Goal: Task Accomplishment & Management: Manage account settings

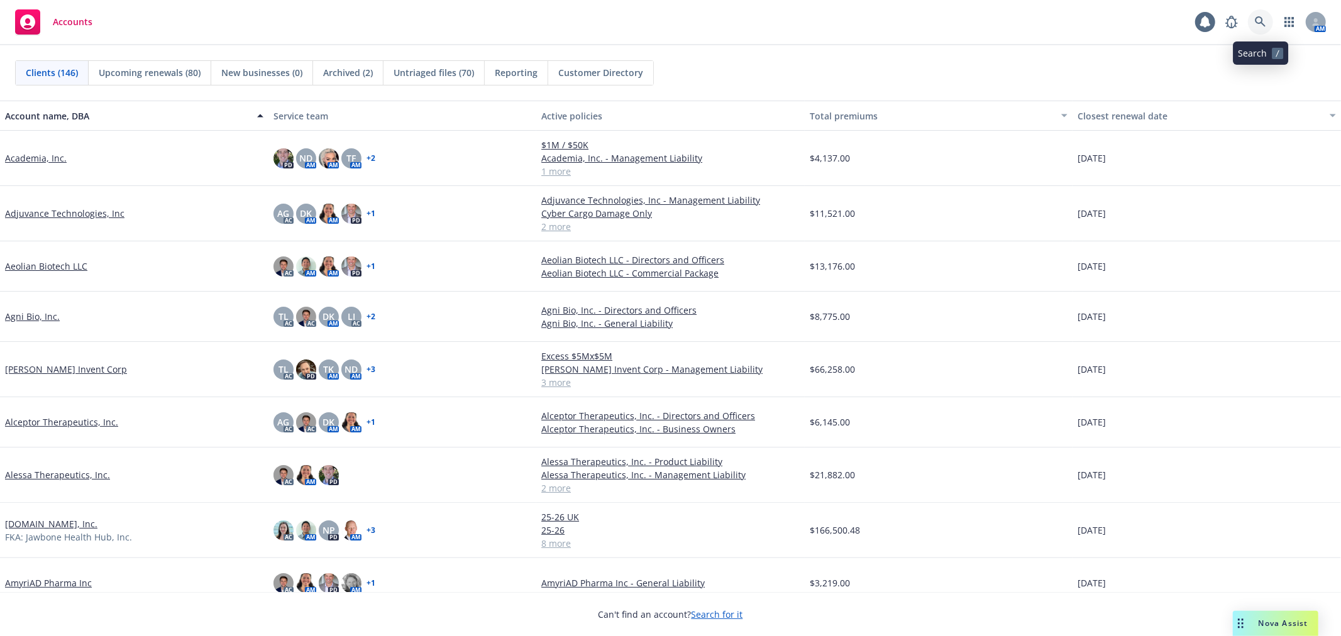
click at [1261, 14] on link at bounding box center [1260, 21] width 25 height 25
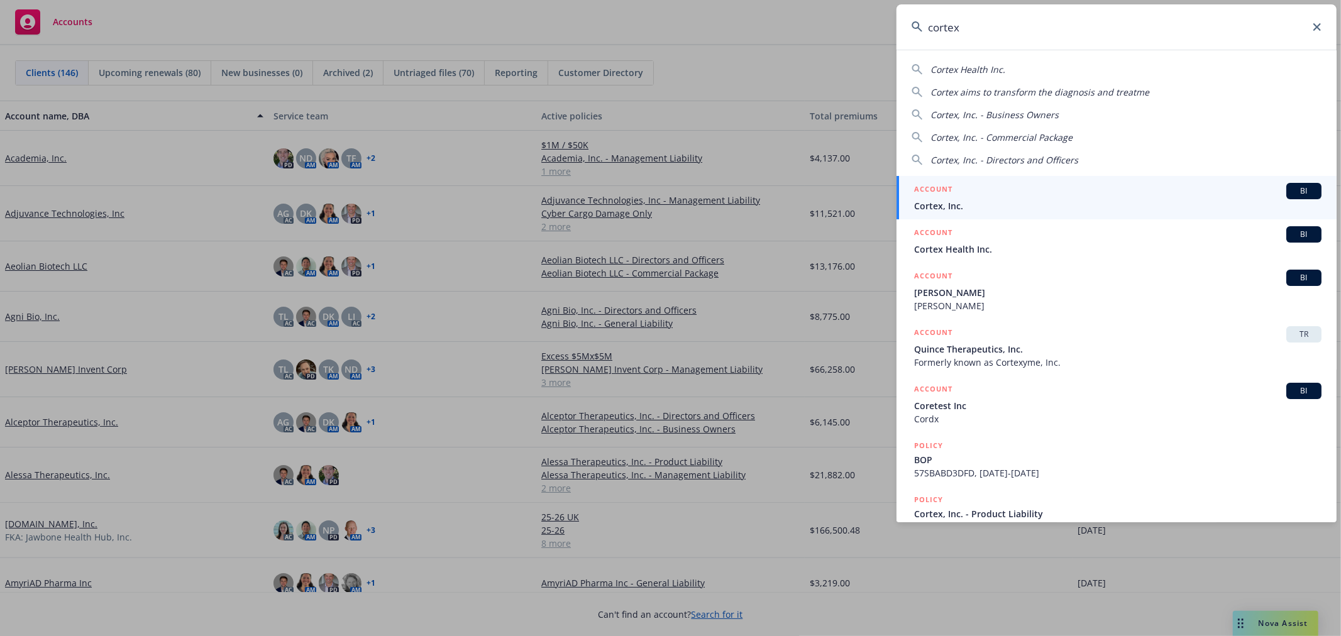
type input "cortex"
click at [1016, 199] on span "Cortex, Inc." at bounding box center [1117, 205] width 407 height 13
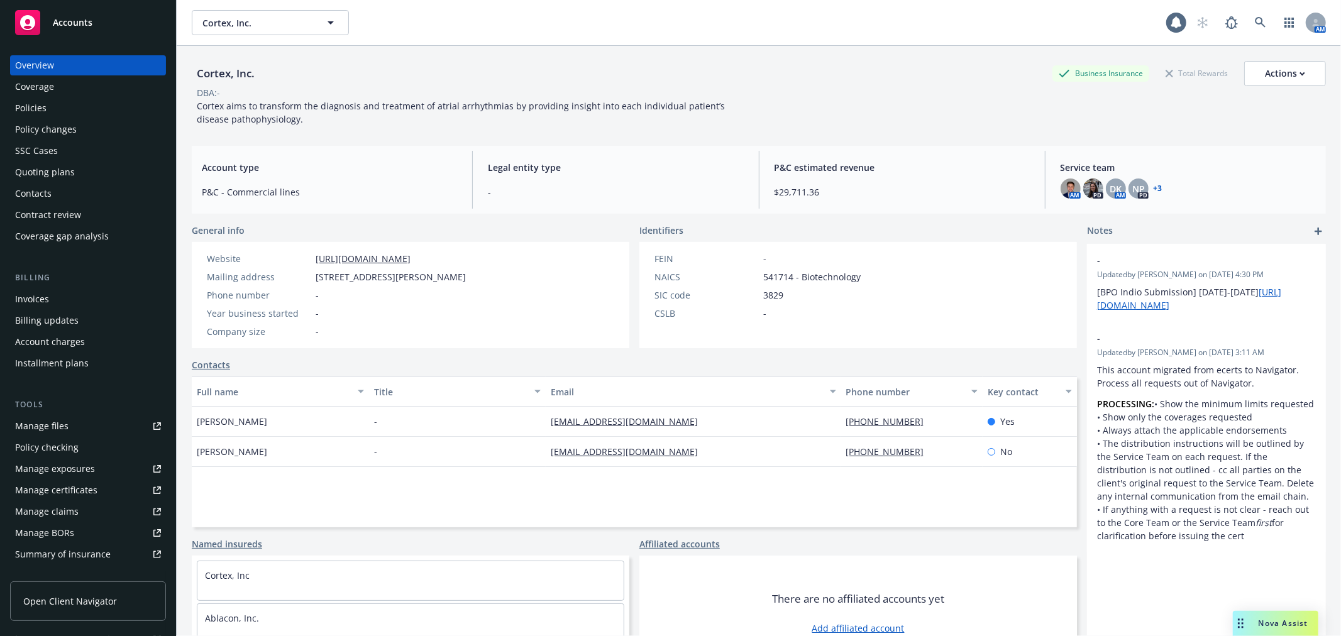
click at [89, 163] on div "Quoting plans" at bounding box center [88, 172] width 146 height 20
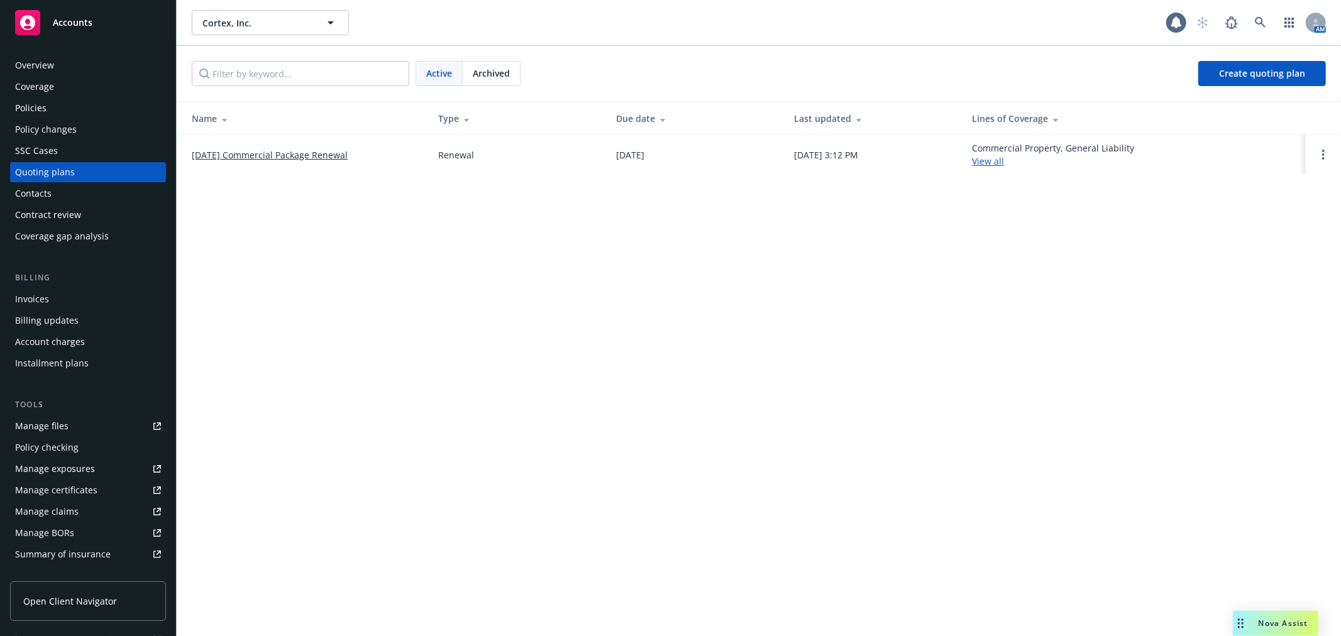
click at [311, 155] on link "[DATE] Commercial Package Renewal" at bounding box center [270, 154] width 156 height 13
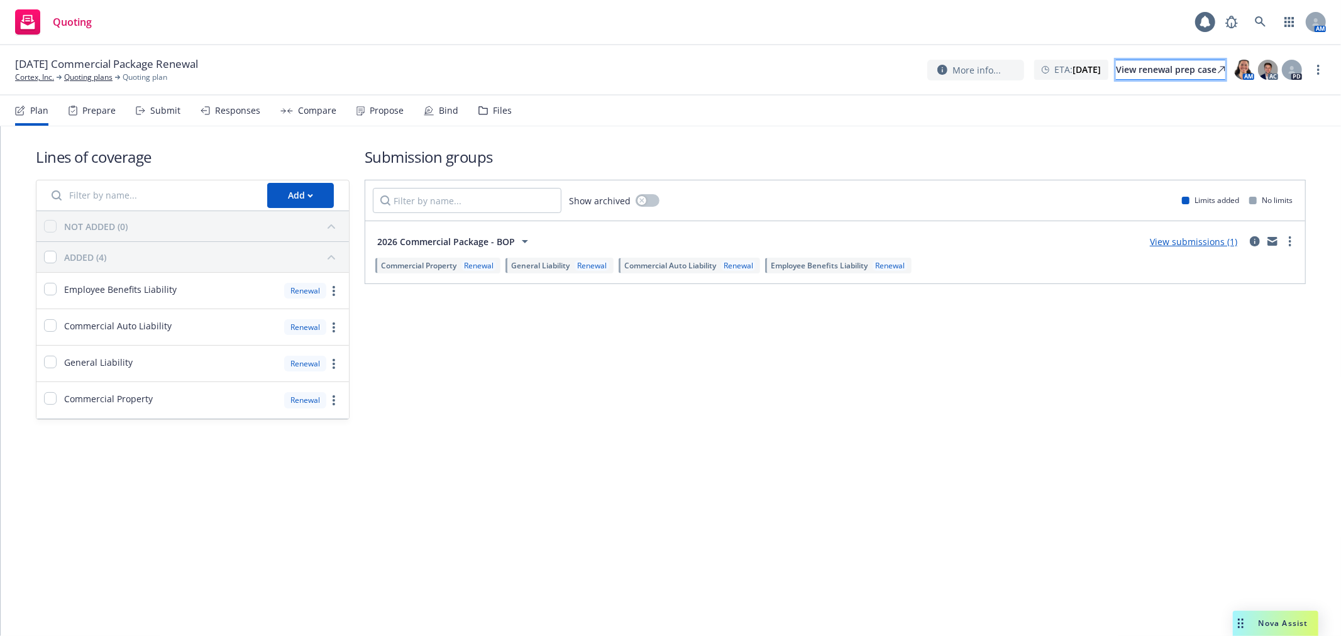
click at [1148, 69] on div "View renewal prep case" at bounding box center [1170, 69] width 109 height 19
click at [1293, 72] on icon at bounding box center [1292, 72] width 7 height 3
click at [930, 123] on nav "Plan Prepare Submit Responses Compare Propose Bind Files" at bounding box center [670, 111] width 1311 height 30
click at [84, 74] on link "Quoting plans" at bounding box center [88, 77] width 48 height 11
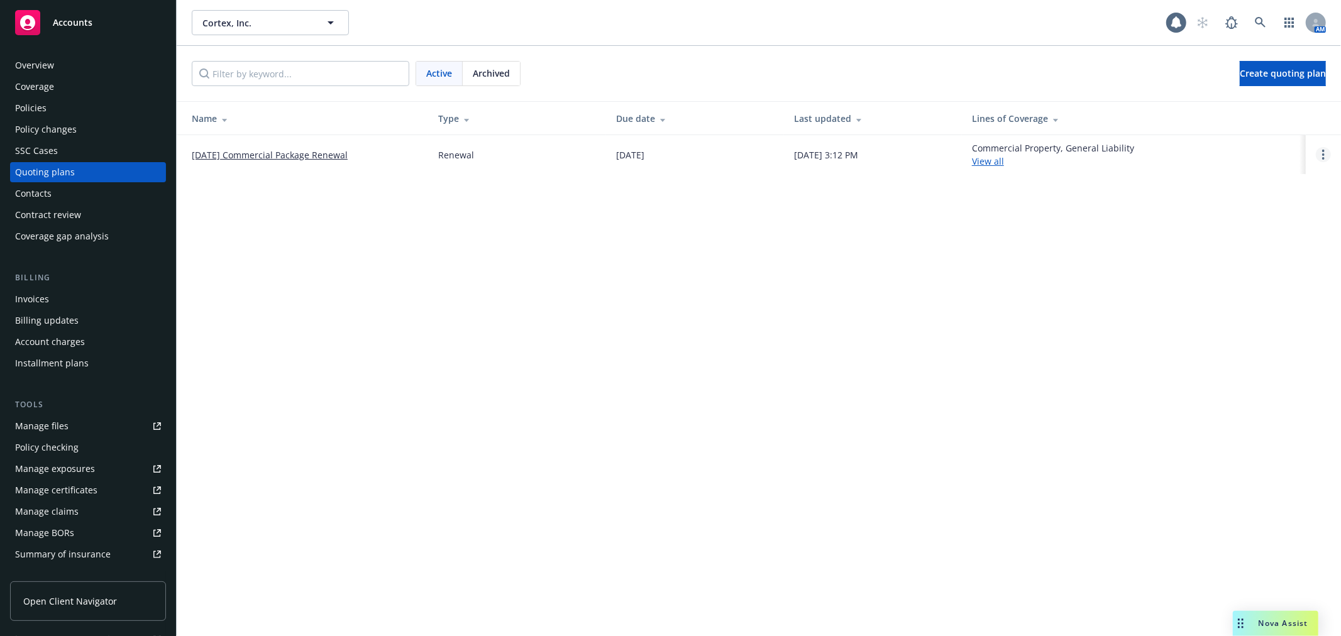
click at [1321, 158] on link "Open options" at bounding box center [1323, 154] width 15 height 15
click at [74, 83] on div "Coverage" at bounding box center [88, 87] width 146 height 20
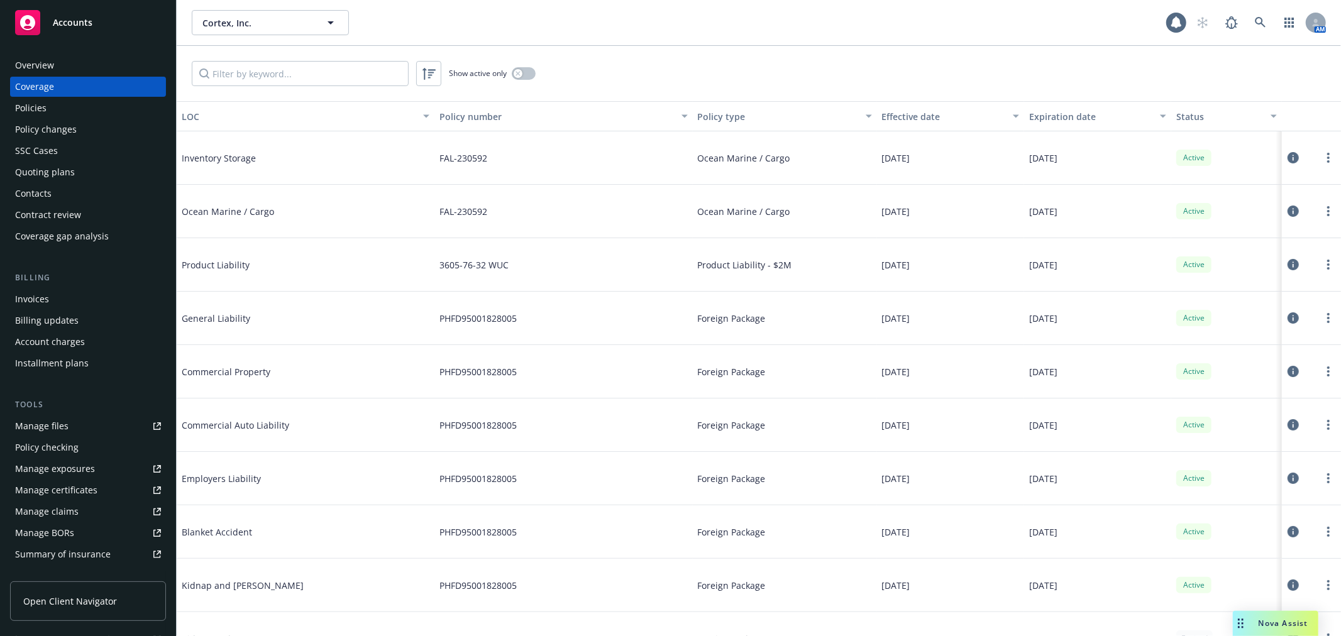
click at [75, 101] on div "Policies" at bounding box center [88, 108] width 146 height 20
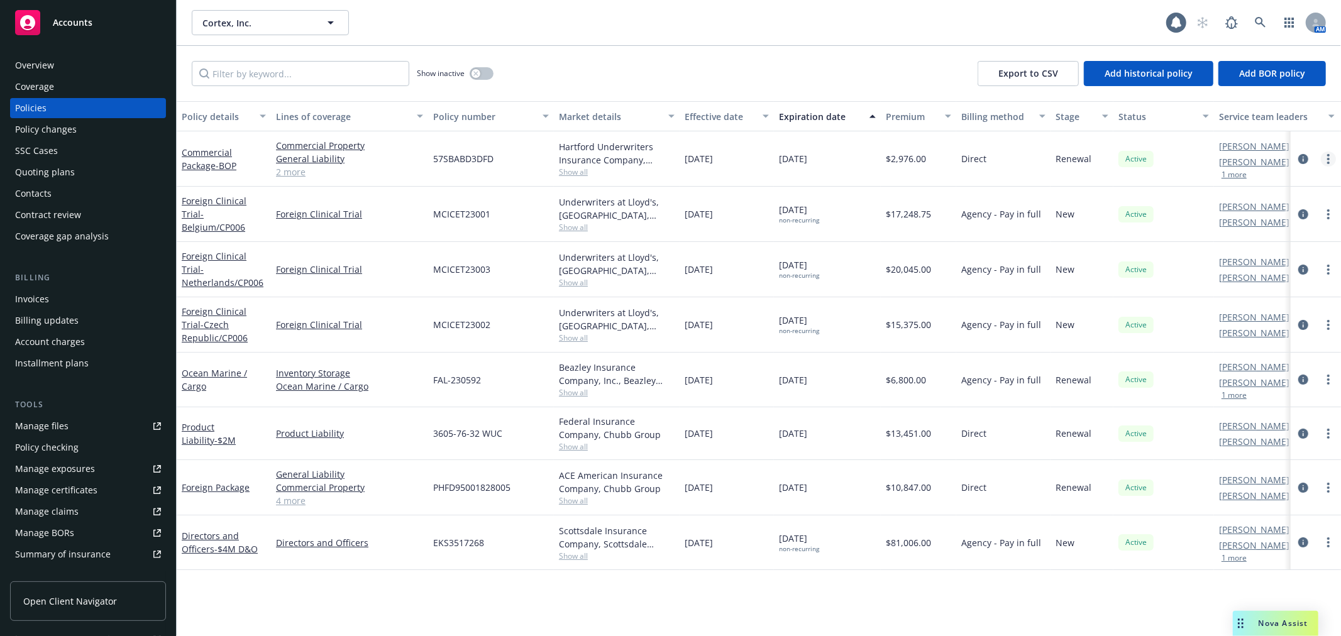
click at [1328, 157] on icon "more" at bounding box center [1328, 159] width 3 height 10
click at [185, 152] on link "Commercial Package - BOP" at bounding box center [209, 158] width 55 height 25
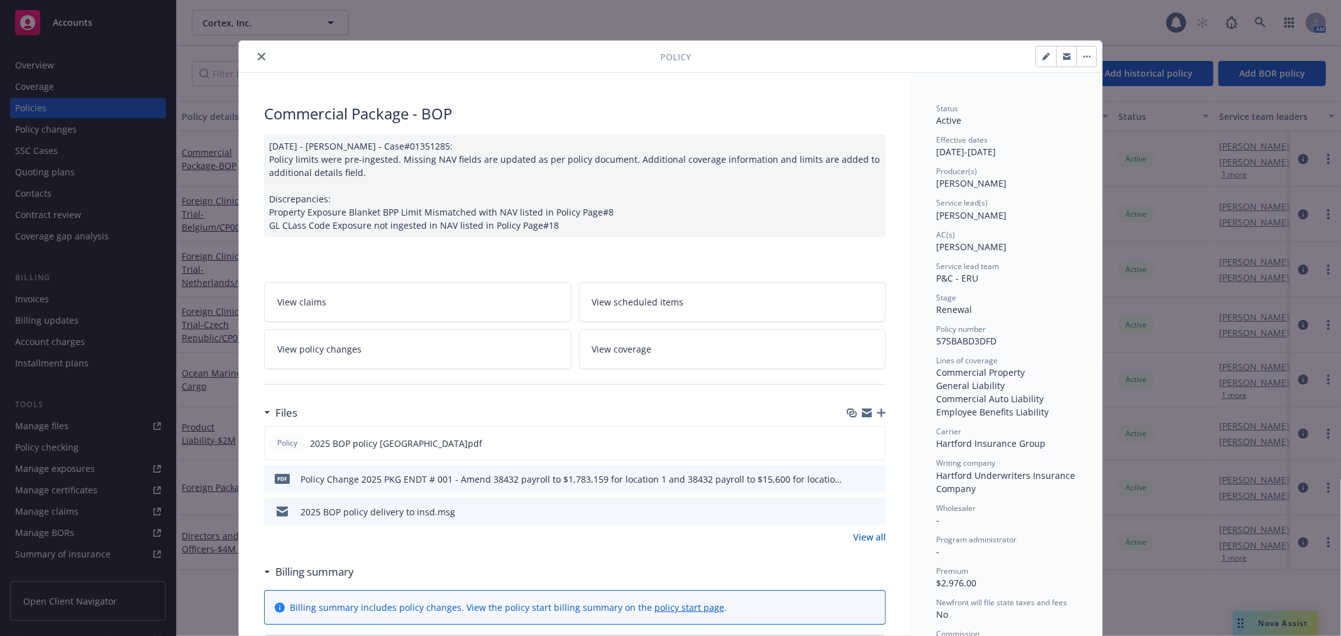
click at [1042, 58] on icon "button" at bounding box center [1046, 57] width 8 height 8
select select "RENEWAL"
select select "12"
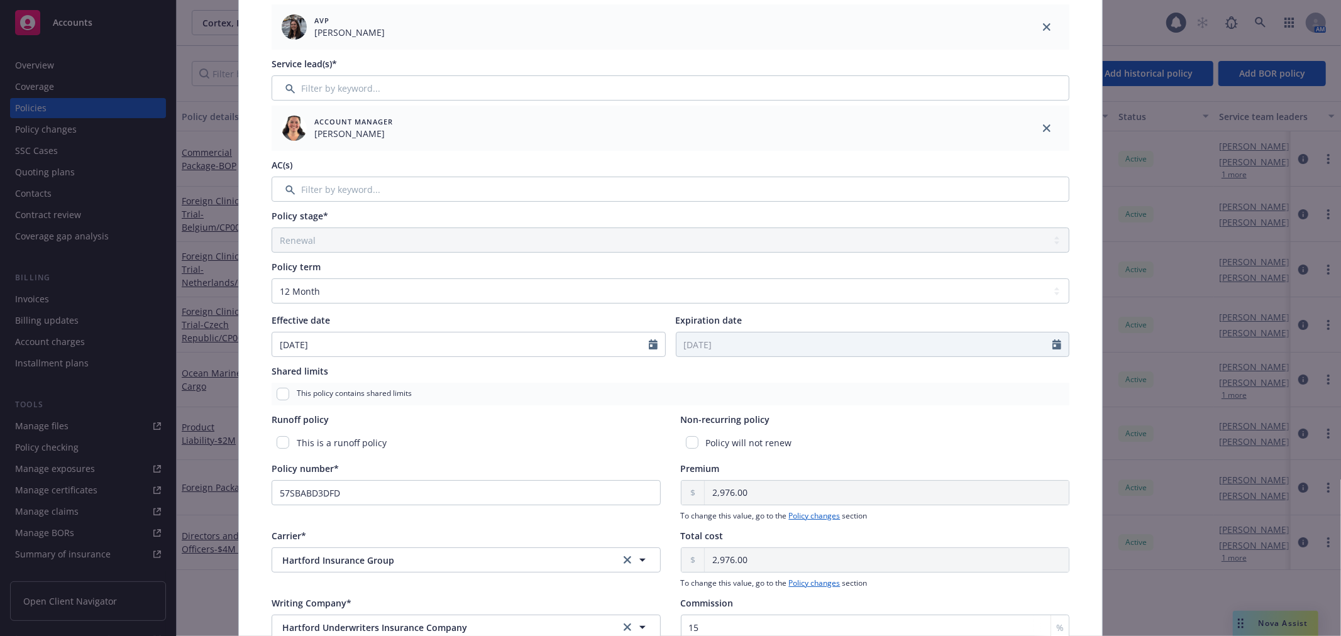
scroll to position [393, 0]
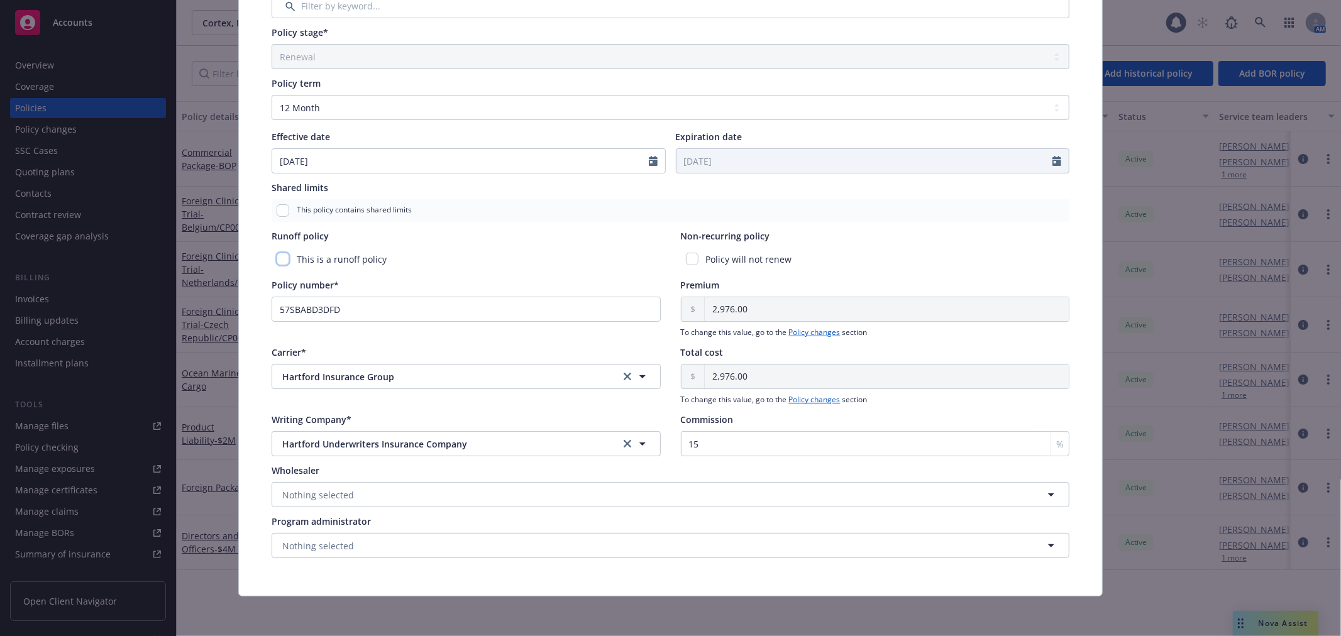
click at [277, 253] on input "checkbox" at bounding box center [283, 259] width 13 height 13
checkbox input "true"
click at [277, 251] on div "This is a runoff policy" at bounding box center [466, 259] width 389 height 23
click at [284, 254] on div "This is a runoff policy" at bounding box center [466, 259] width 389 height 23
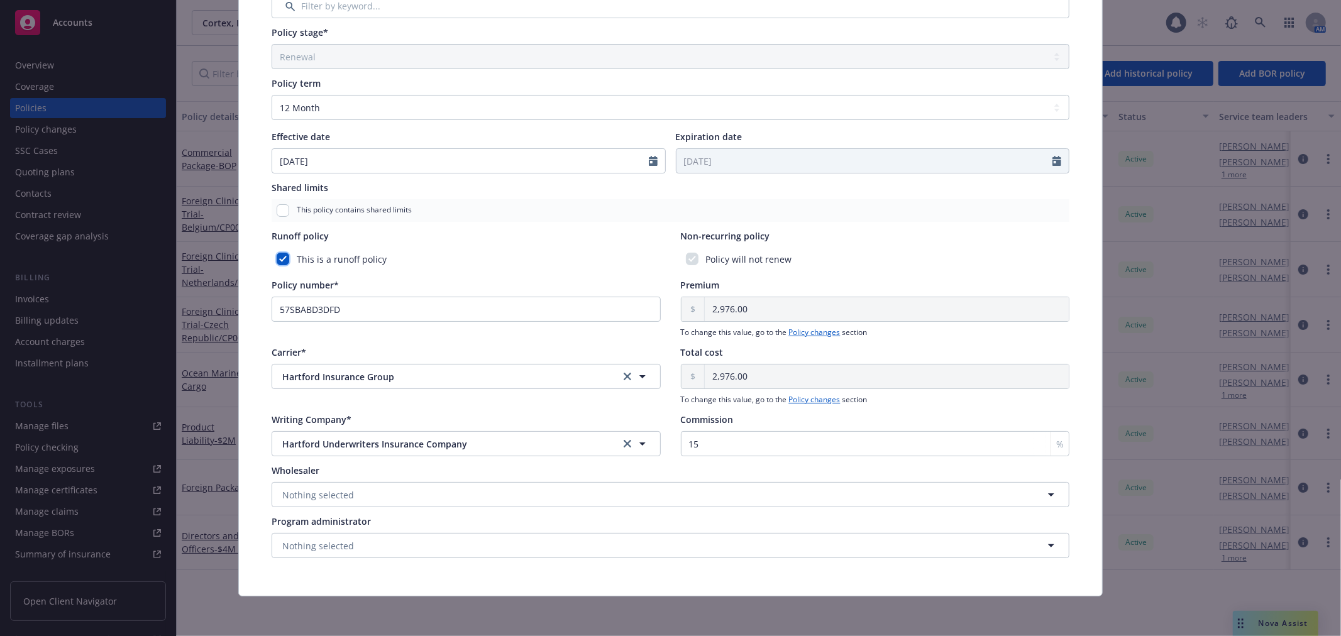
click at [279, 260] on input "checkbox" at bounding box center [283, 259] width 13 height 13
checkbox input "false"
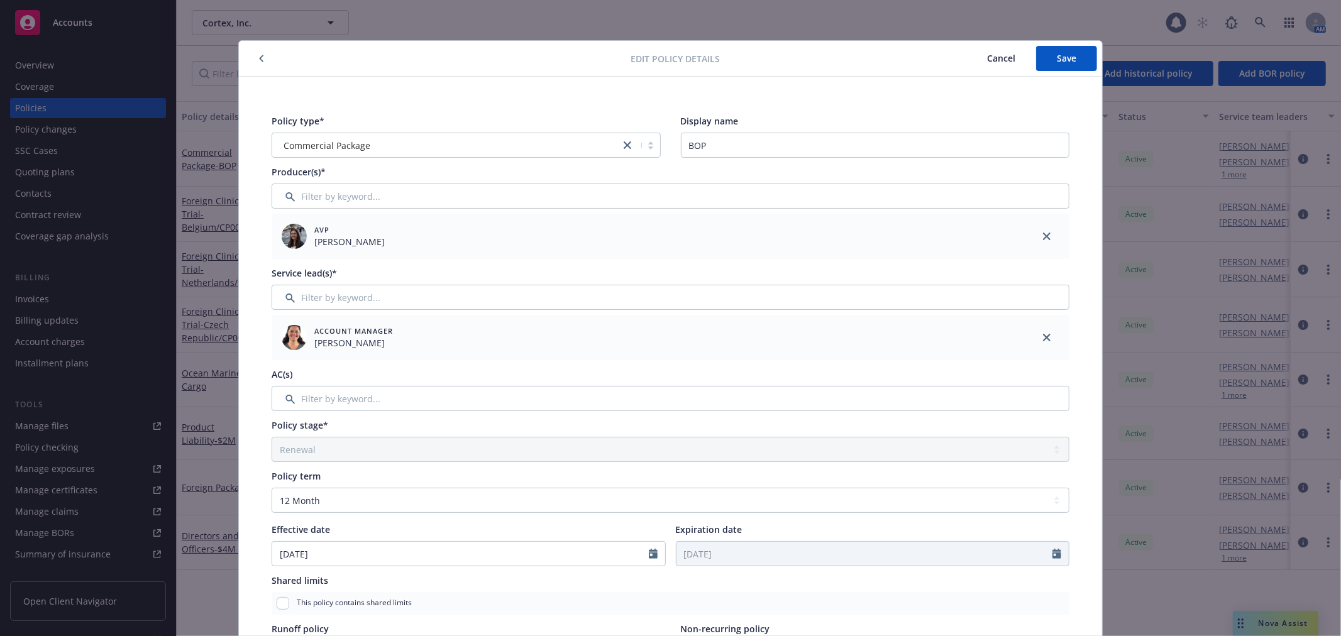
click at [1001, 55] on span "Cancel" at bounding box center [1001, 58] width 28 height 12
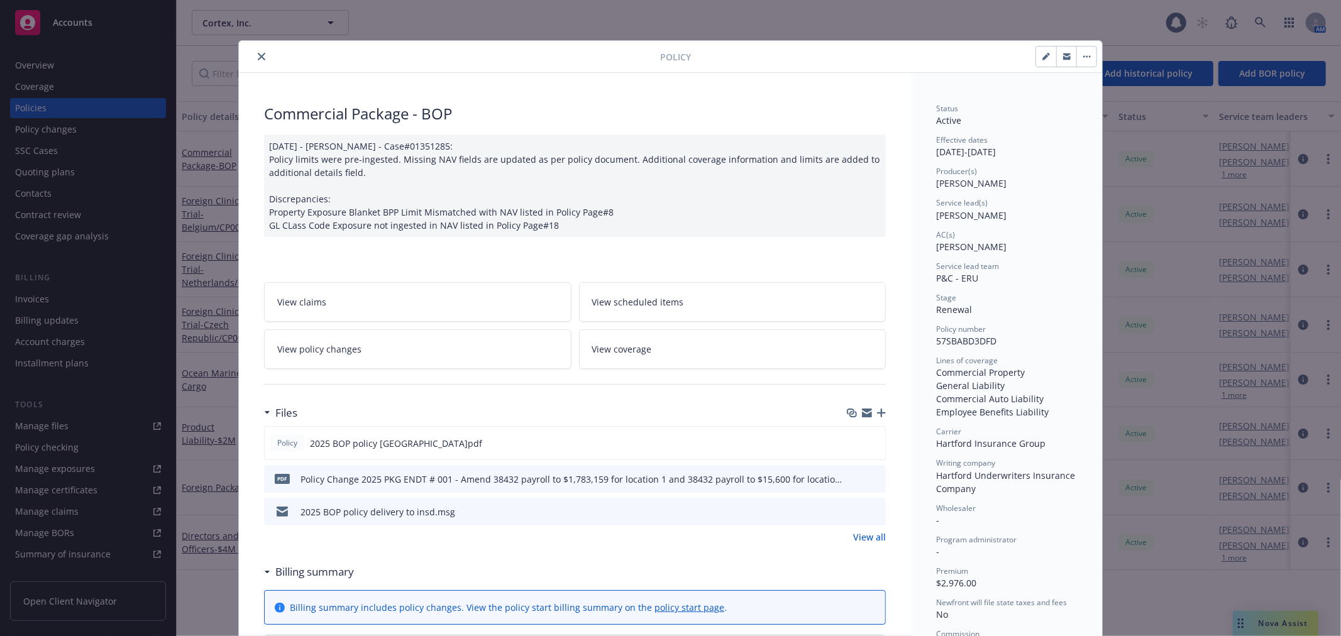
click at [258, 53] on icon "close" at bounding box center [262, 57] width 8 height 8
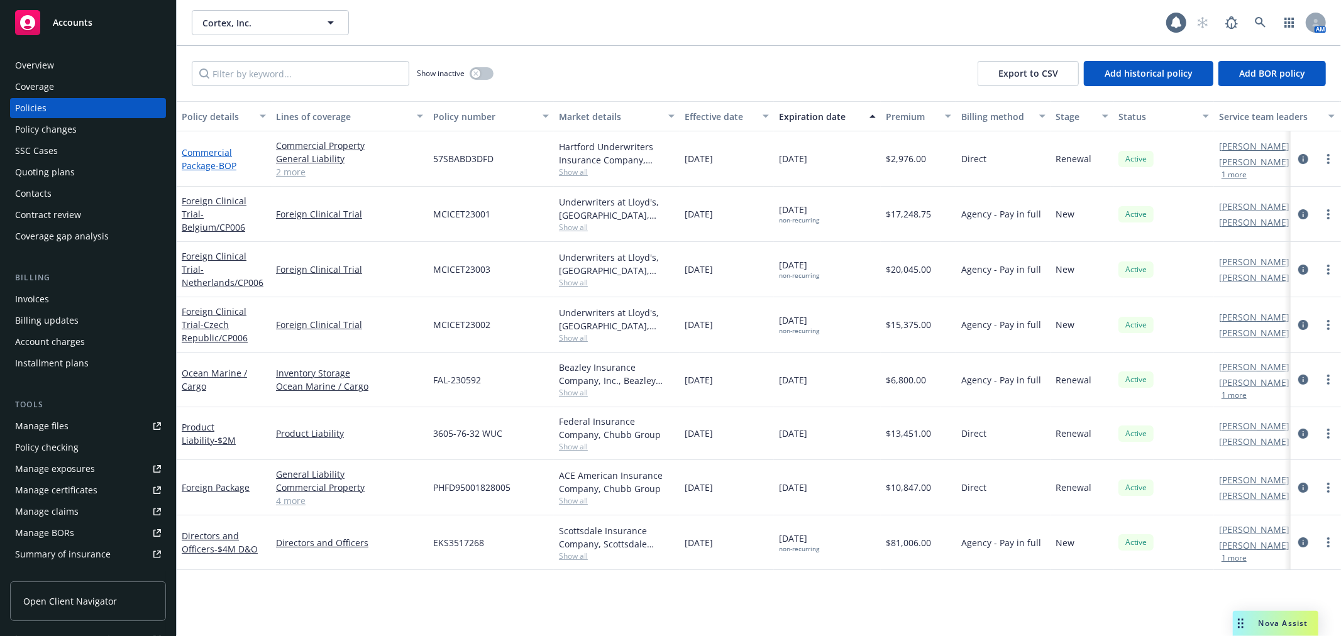
click at [202, 146] on link "Commercial Package - BOP" at bounding box center [209, 158] width 55 height 25
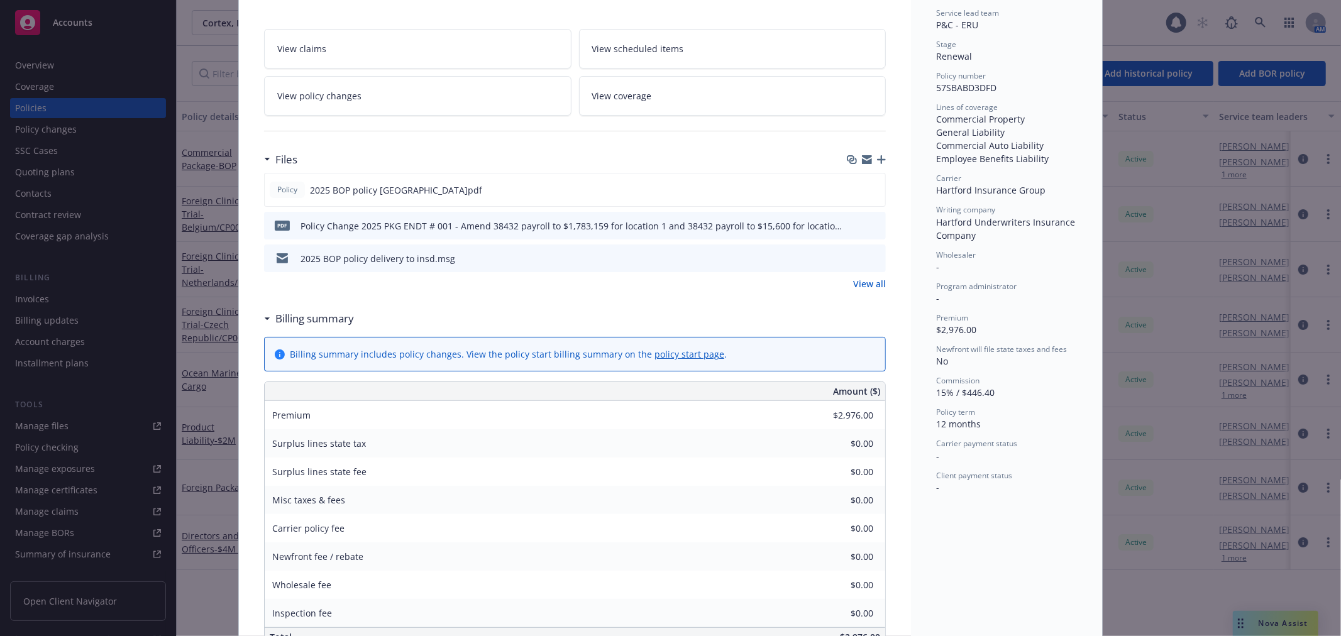
scroll to position [38, 0]
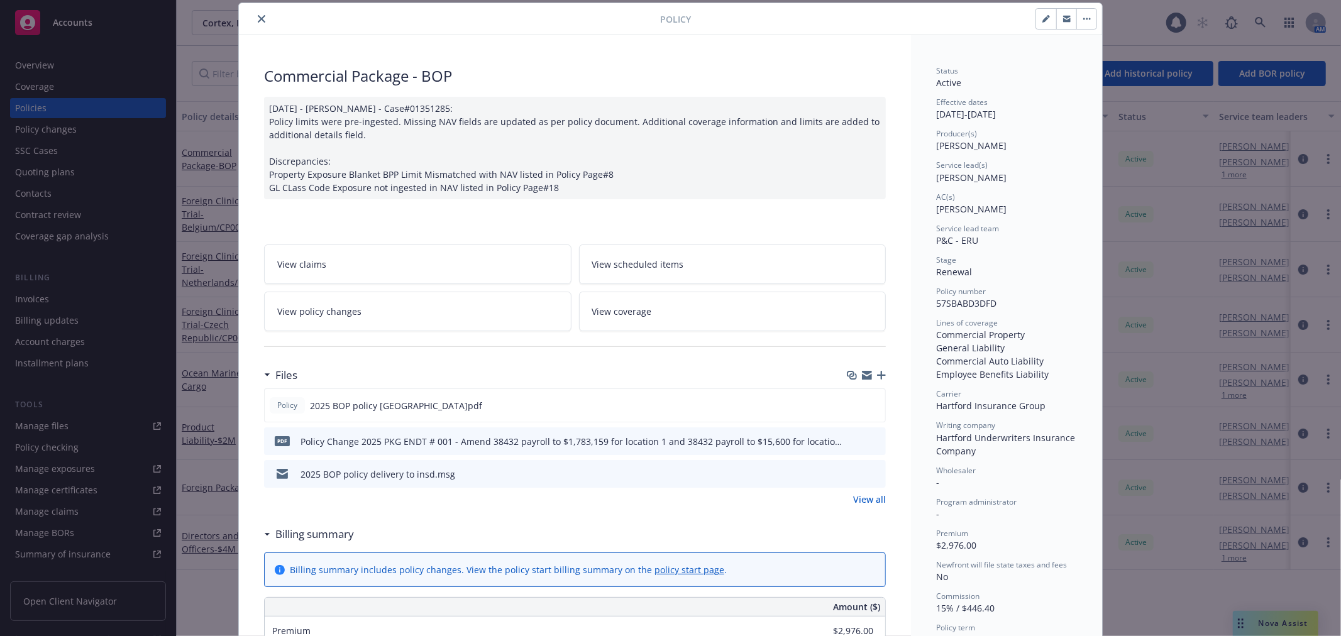
click at [1042, 22] on icon "button" at bounding box center [1045, 19] width 6 height 6
select select "RENEWAL"
select select "12"
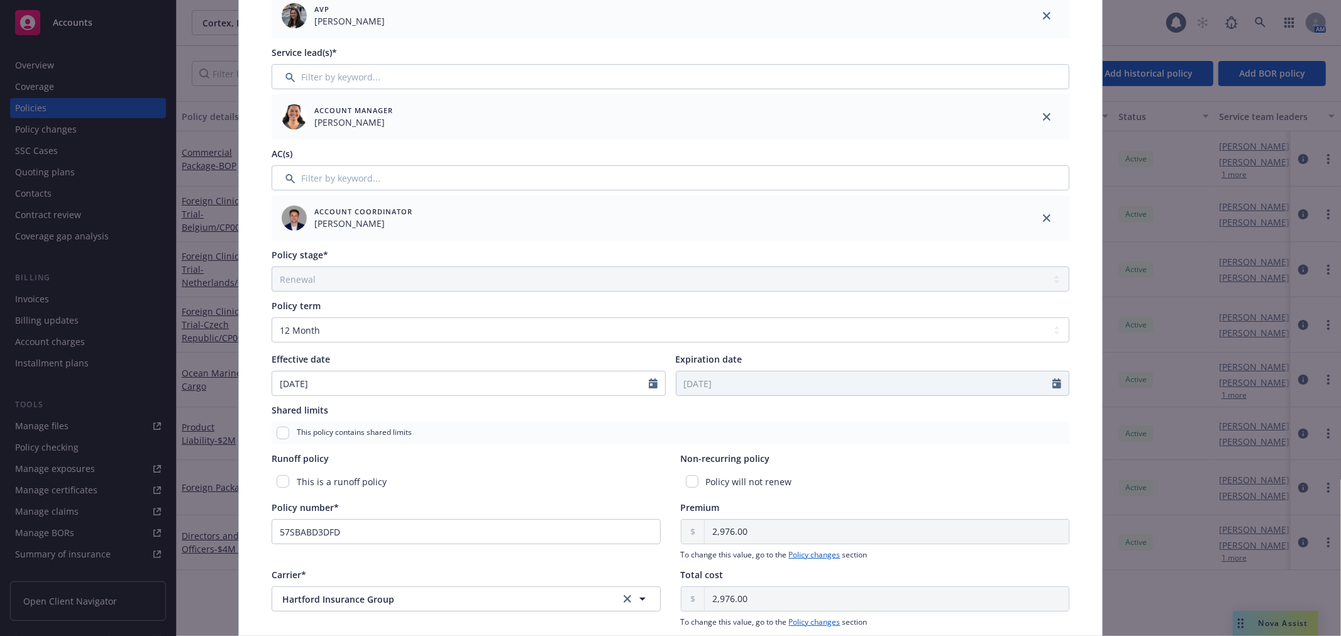
scroll to position [387, 0]
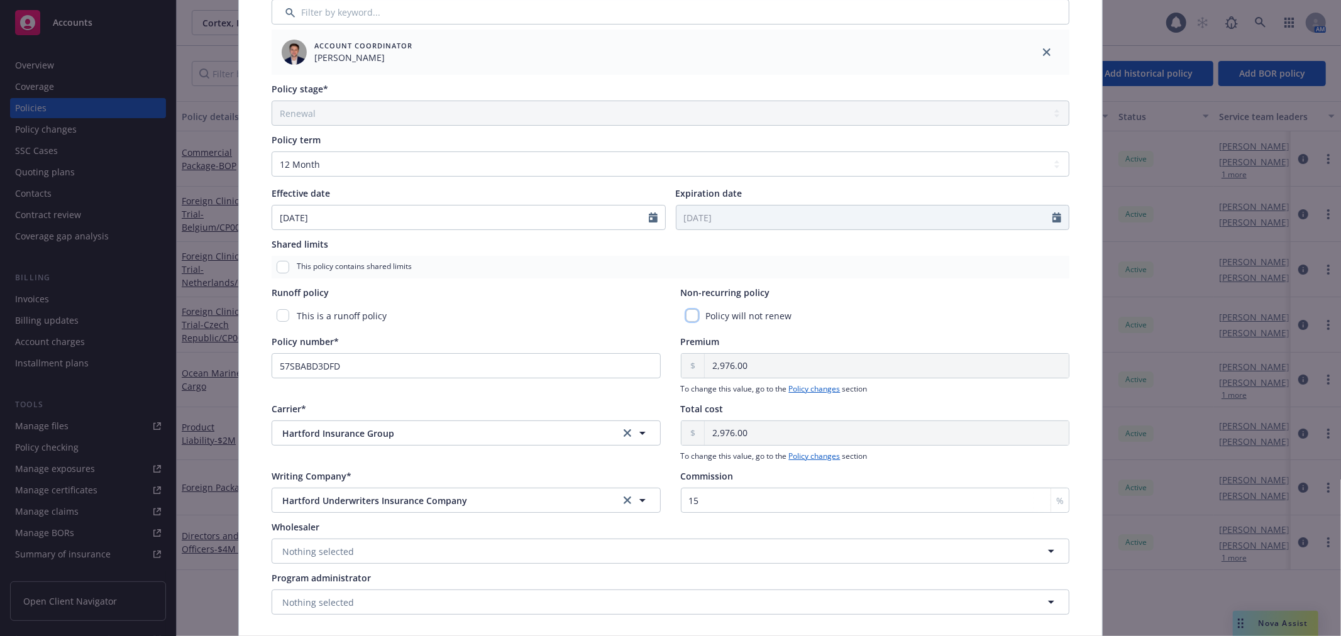
click at [686, 314] on input "checkbox" at bounding box center [692, 315] width 13 height 13
checkbox input "true"
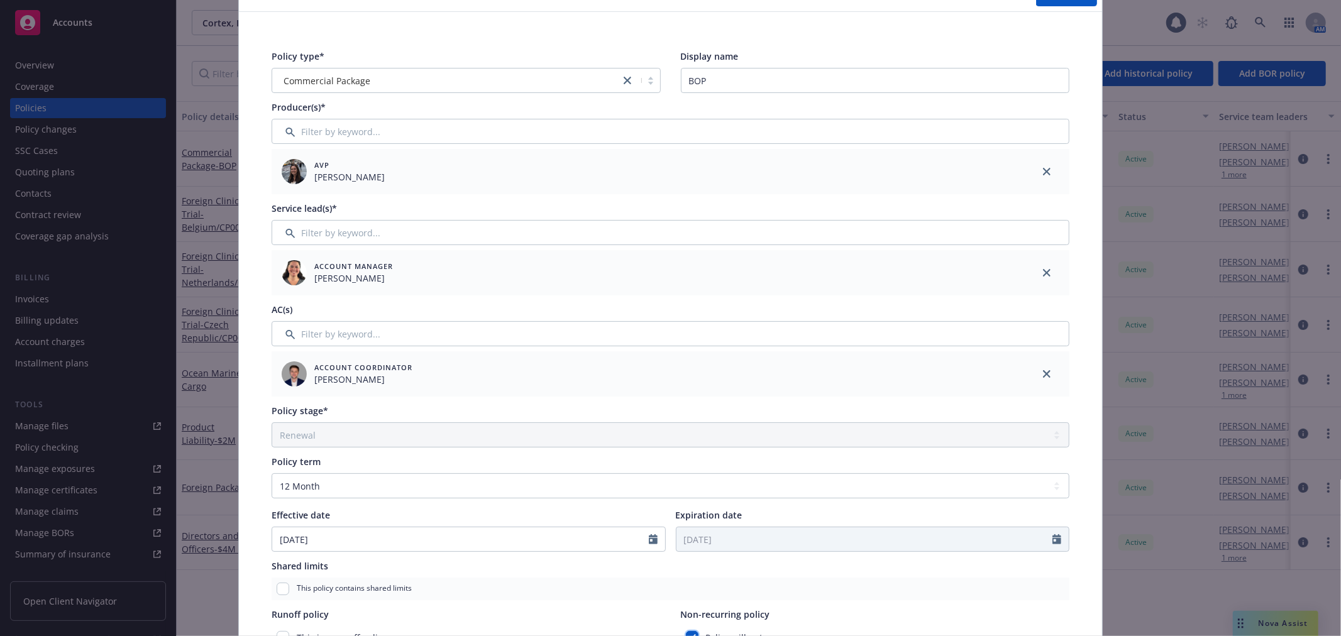
scroll to position [0, 0]
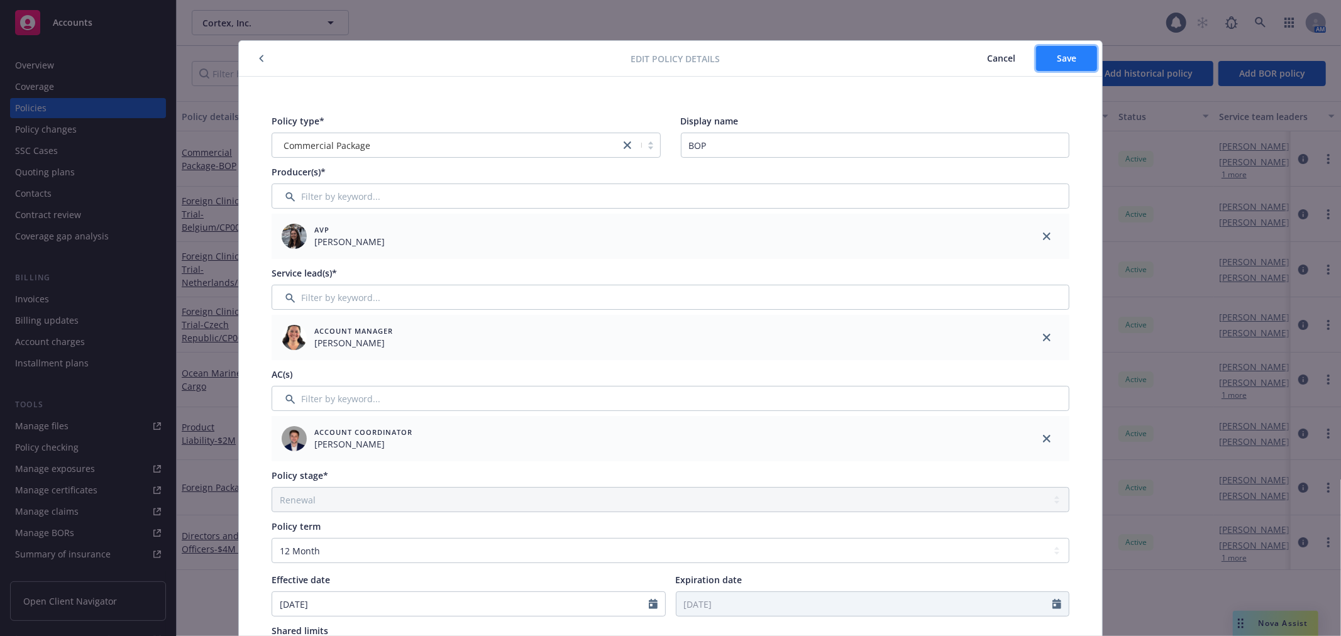
click at [1047, 53] on button "Save" at bounding box center [1066, 58] width 61 height 25
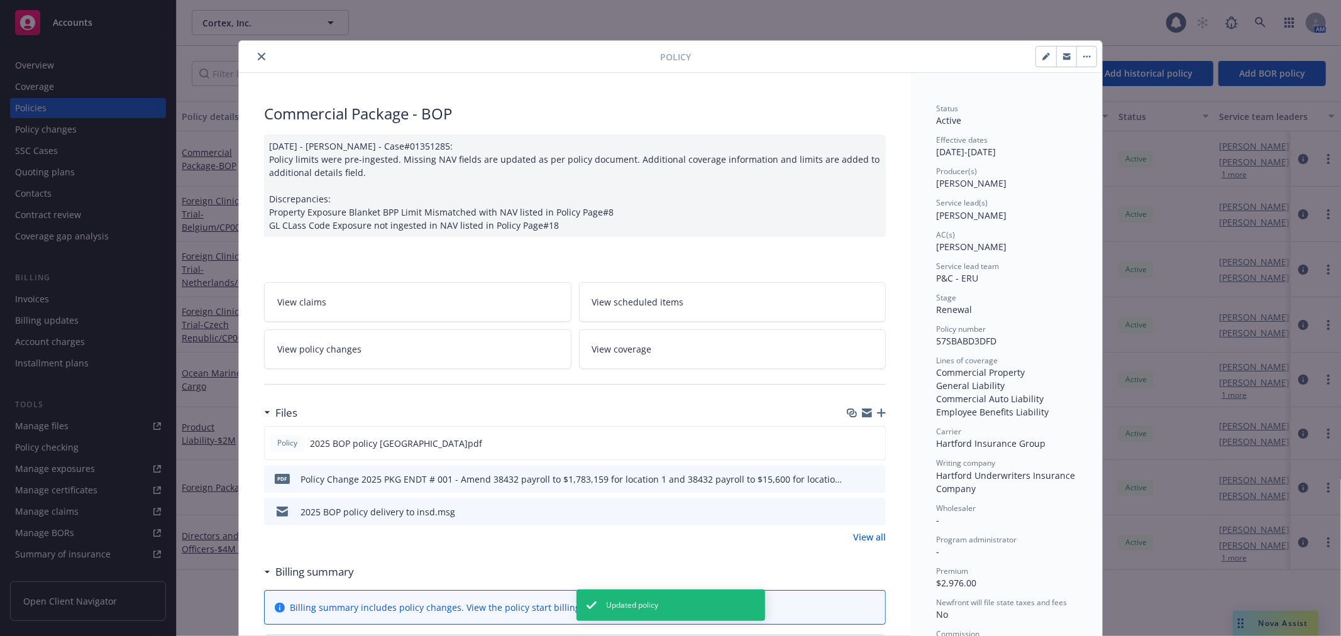
click at [259, 49] on button "close" at bounding box center [261, 56] width 15 height 15
